Goal: Task Accomplishment & Management: Complete application form

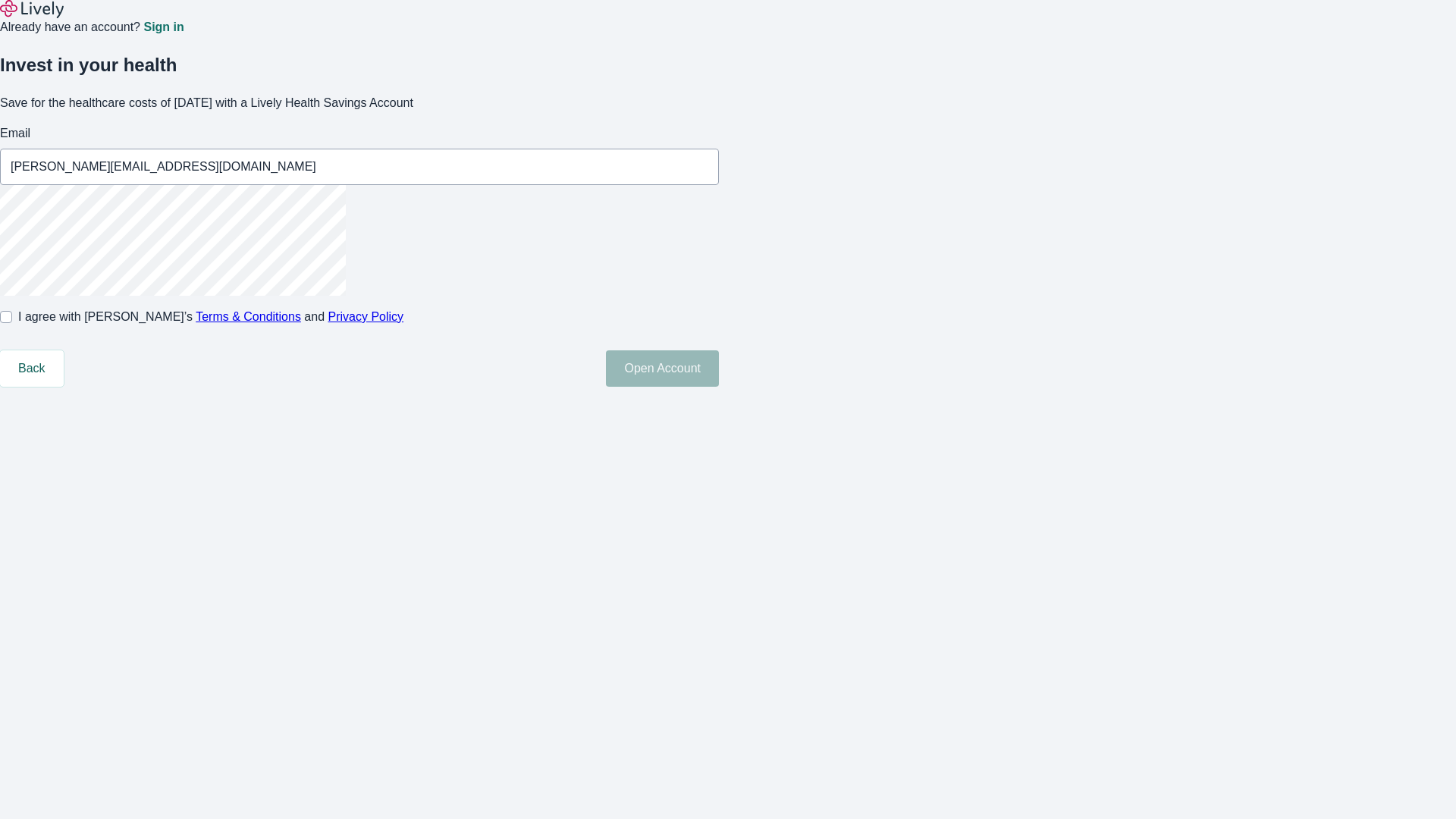
click at [12, 323] on input "I agree with Lively’s Terms & Conditions and Privacy Policy" at bounding box center [6, 316] width 12 height 12
checkbox input "true"
click at [719, 386] on button "Open Account" at bounding box center [662, 368] width 113 height 36
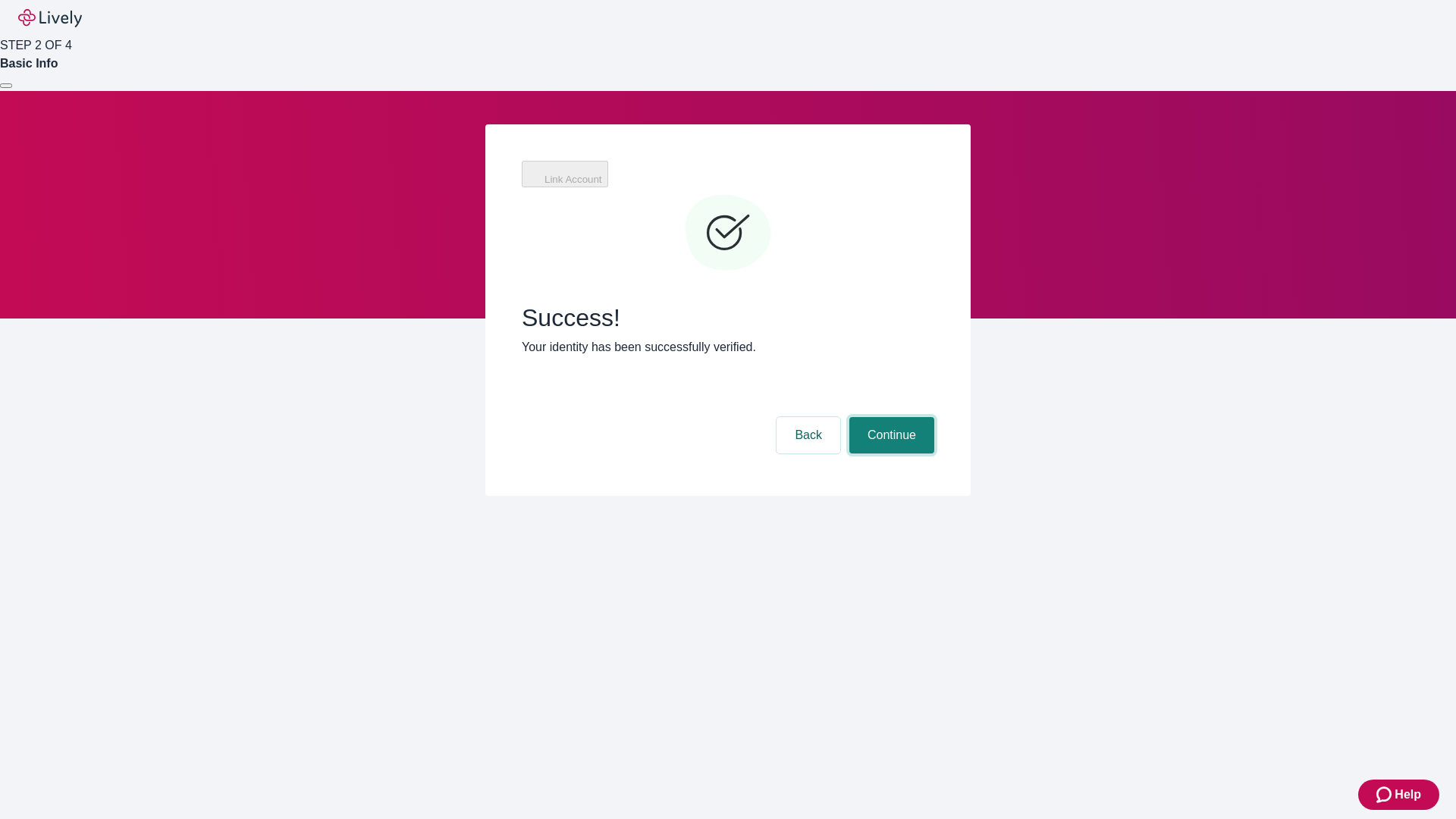
click at [890, 417] on button "Continue" at bounding box center [891, 435] width 85 height 36
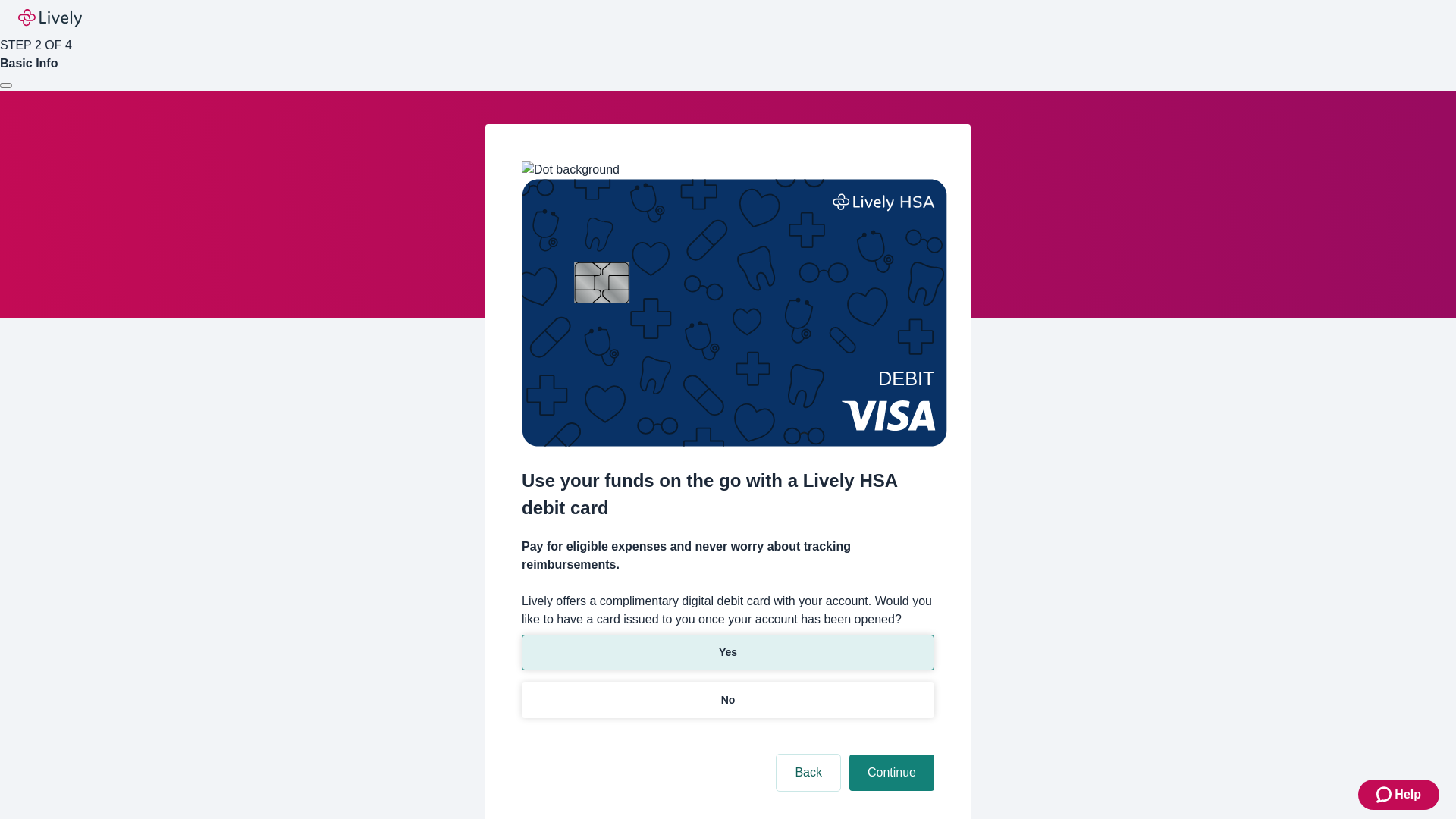
click at [727, 645] on p "Yes" at bounding box center [728, 652] width 19 height 16
click at [890, 754] on button "Continue" at bounding box center [891, 772] width 85 height 36
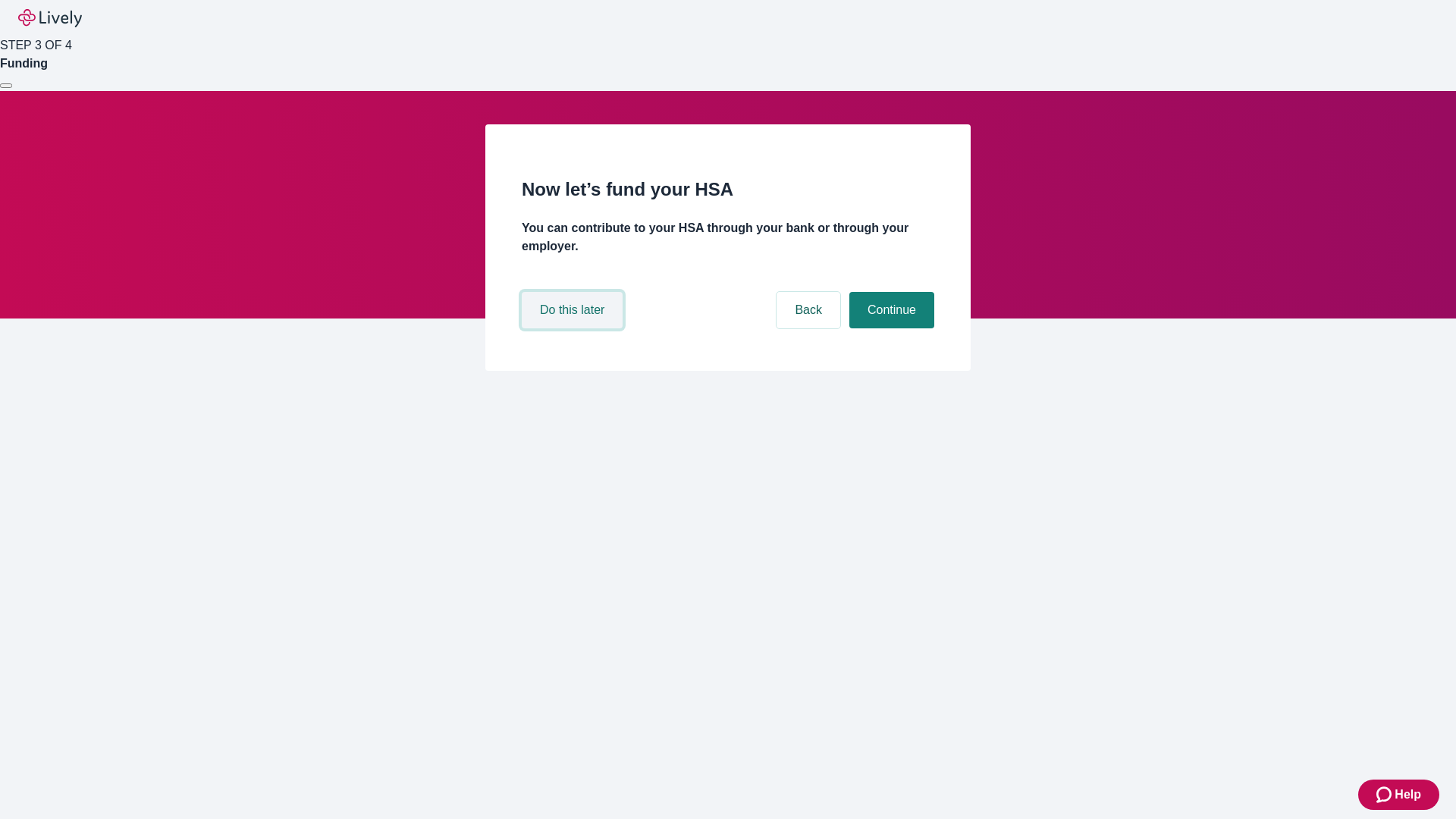
click at [574, 328] on button "Do this later" at bounding box center [572, 310] width 101 height 36
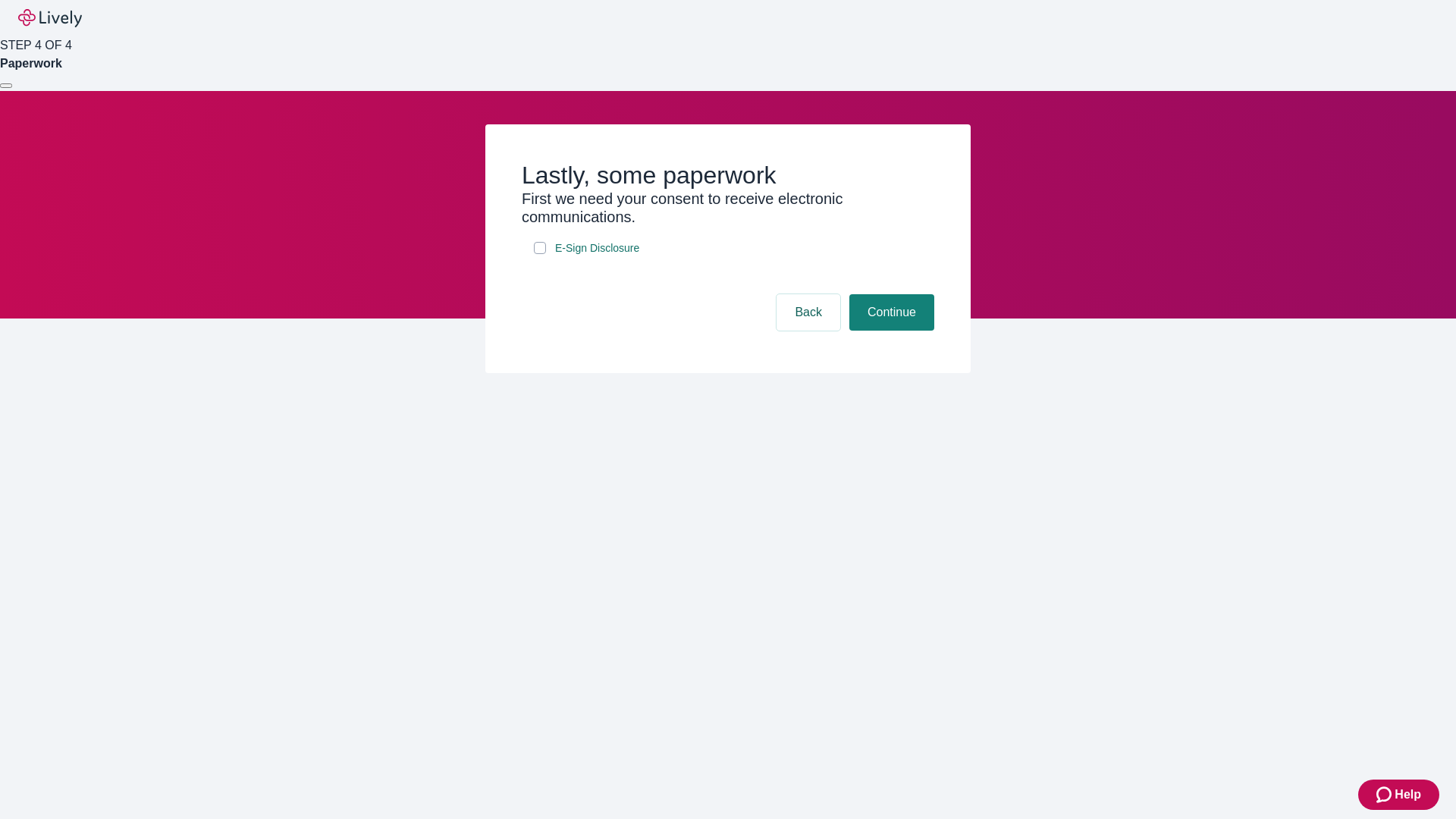
click at [539, 254] on input "E-Sign Disclosure" at bounding box center [539, 247] width 12 height 12
checkbox input "true"
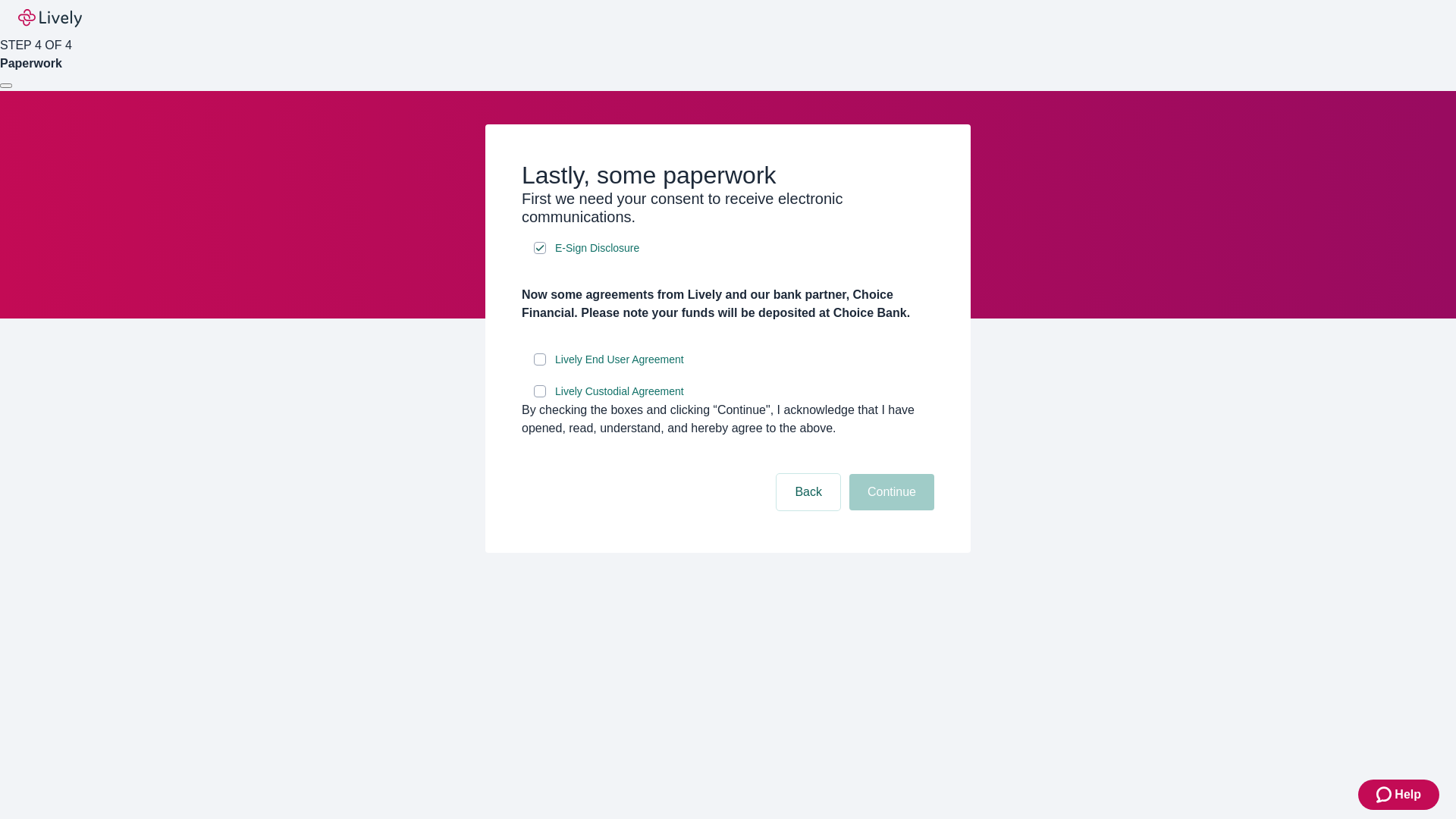
click at [539, 365] on input "Lively End User Agreement" at bounding box center [539, 359] width 12 height 12
checkbox input "true"
click at [539, 397] on input "Lively Custodial Agreement" at bounding box center [539, 391] width 12 height 12
checkbox input "true"
click at [890, 510] on button "Continue" at bounding box center [891, 492] width 85 height 36
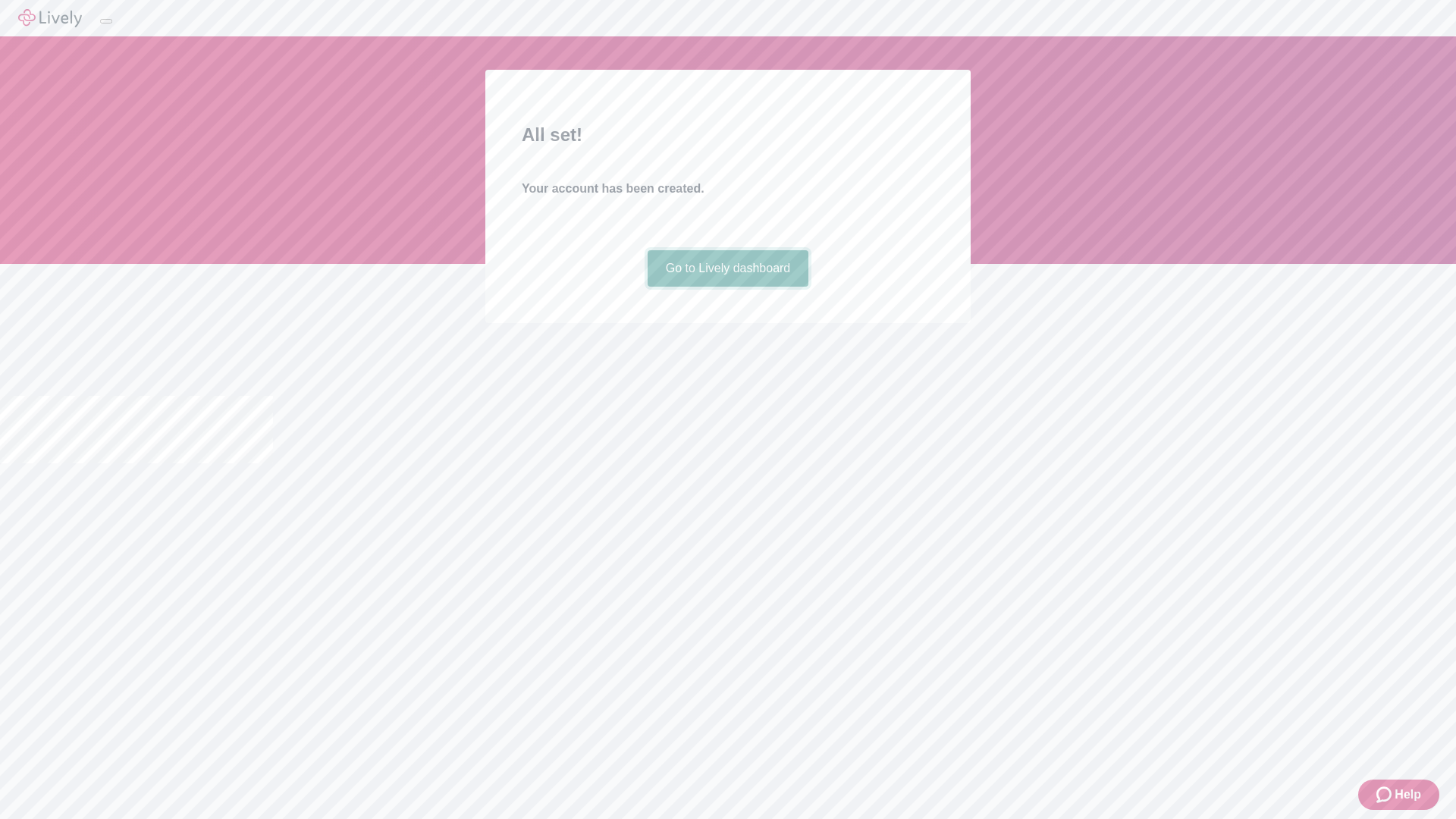
click at [727, 287] on link "Go to Lively dashboard" at bounding box center [728, 268] width 162 height 36
